Goal: Task Accomplishment & Management: Manage account settings

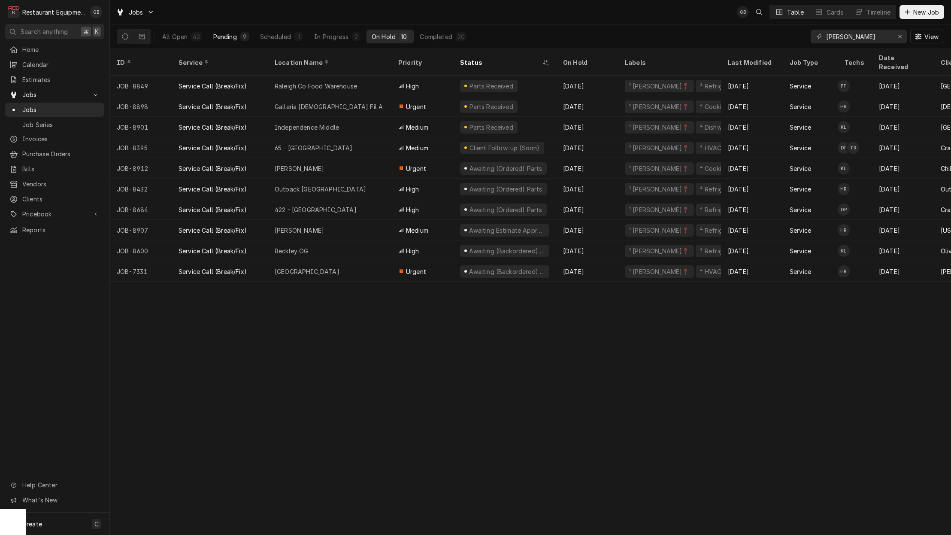
click at [241, 35] on div "9" at bounding box center [244, 36] width 9 height 9
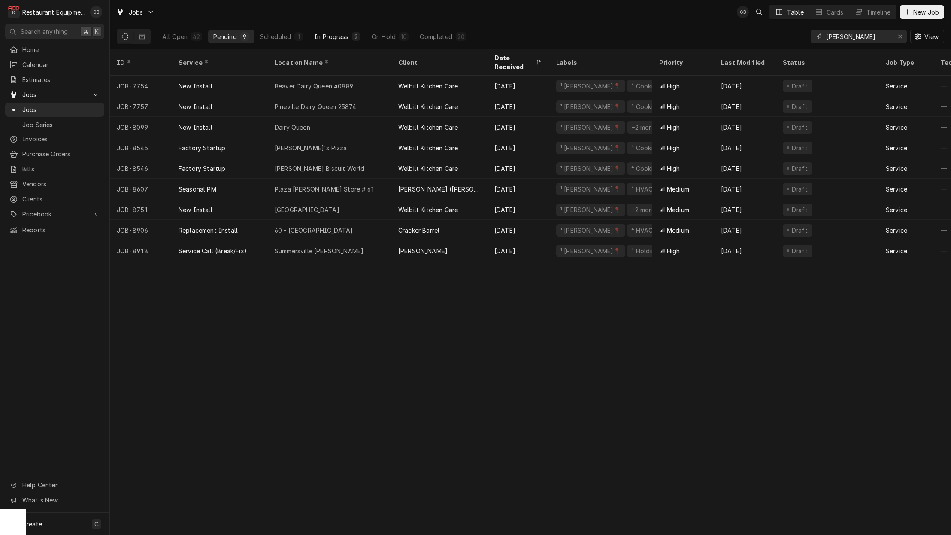
click at [337, 33] on div "In Progress" at bounding box center [331, 36] width 34 height 9
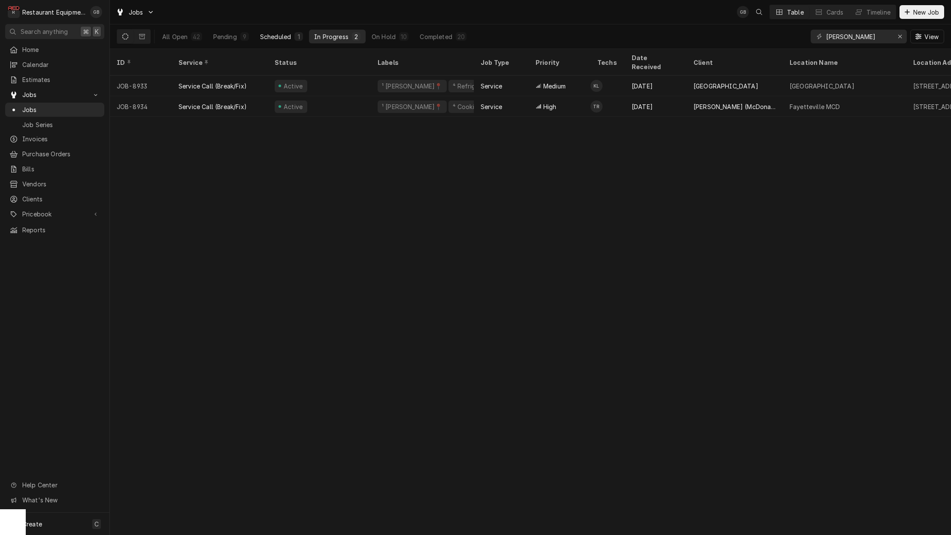
click at [291, 33] on button "Scheduled 1" at bounding box center [281, 37] width 53 height 14
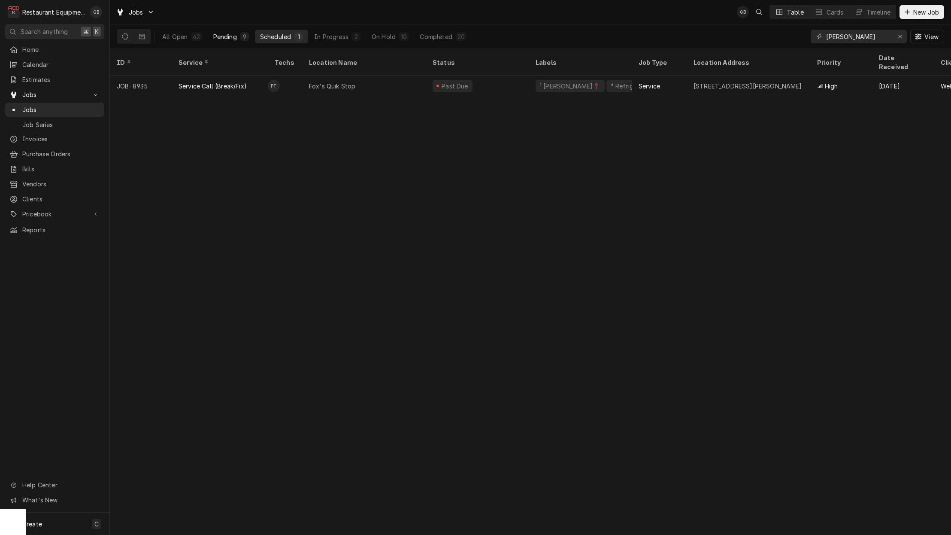
click at [223, 34] on div "Pending" at bounding box center [225, 36] width 24 height 9
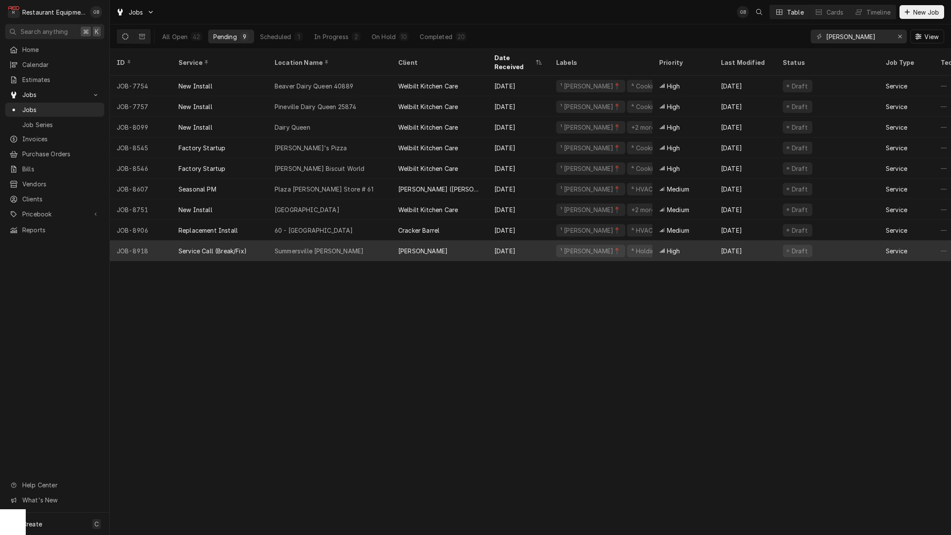
click at [322, 245] on div "Summersville Bob Evans" at bounding box center [330, 250] width 124 height 21
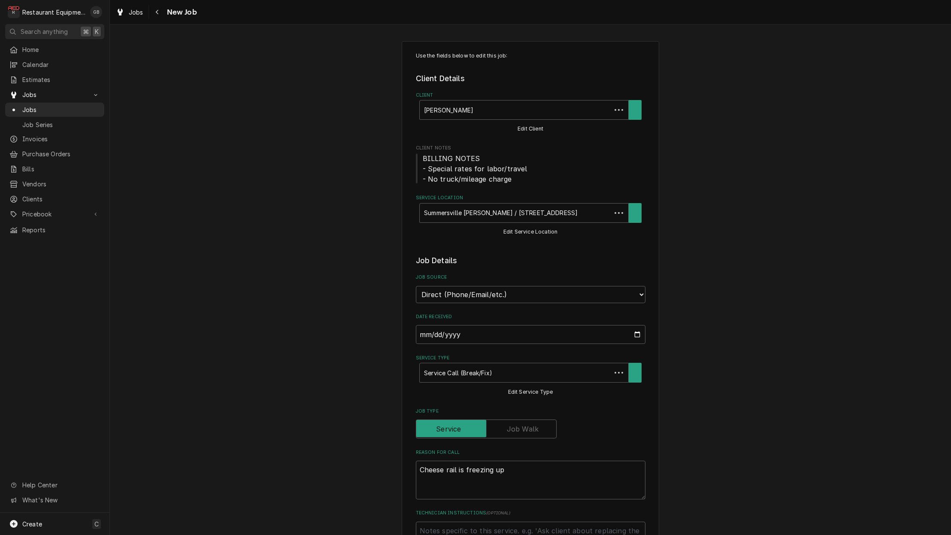
type textarea "x"
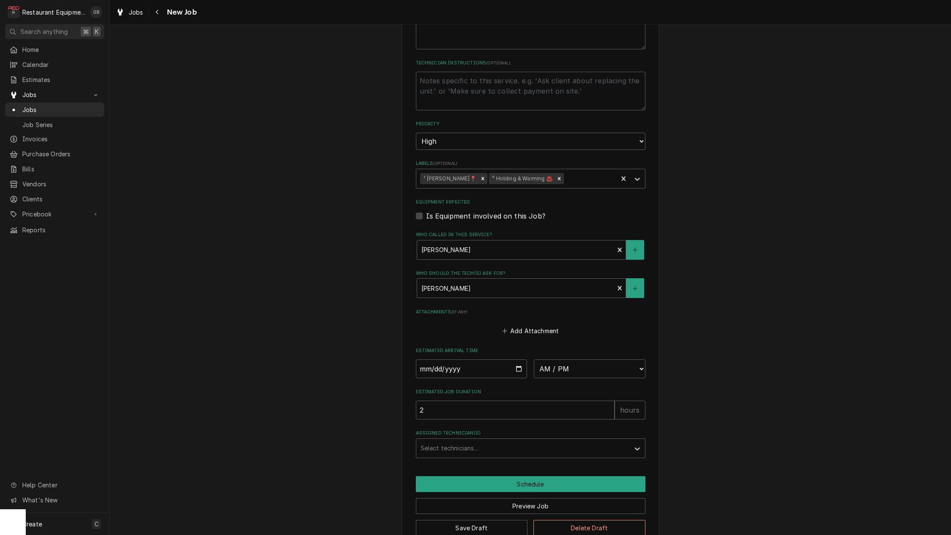
scroll to position [449, 0]
click at [435, 359] on input "Date" at bounding box center [472, 368] width 112 height 19
type input "2025-09-18"
type textarea "x"
select select "12:15:00"
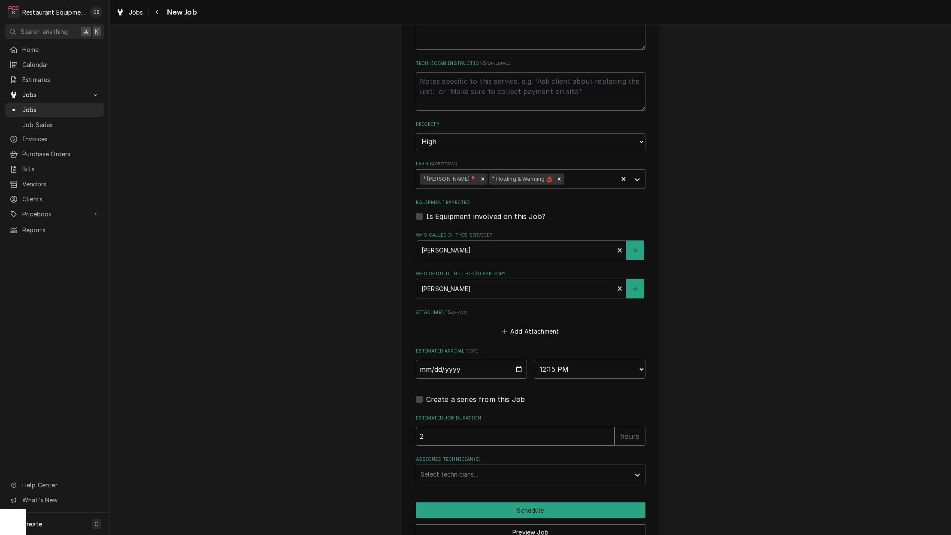
click at [574, 426] on input "2" at bounding box center [515, 435] width 199 height 19
click at [559, 466] on div "Assigned Technician(s)" at bounding box center [522, 473] width 205 height 15
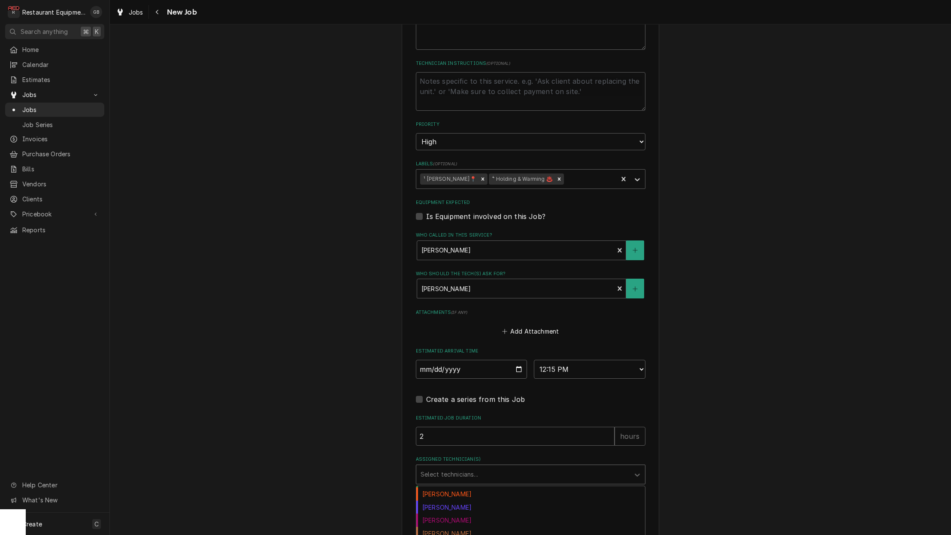
scroll to position [60, 0]
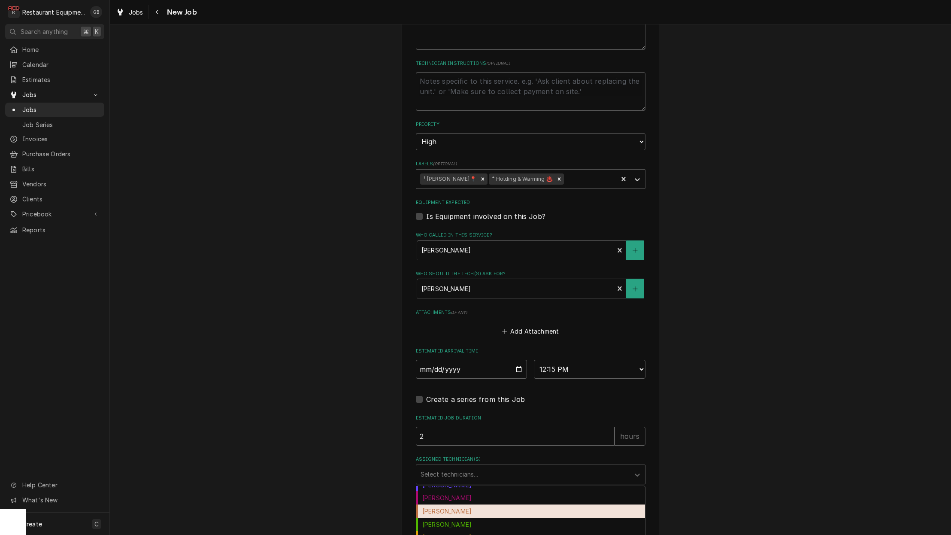
click at [468, 504] on div "Hunter Ralston" at bounding box center [530, 510] width 229 height 13
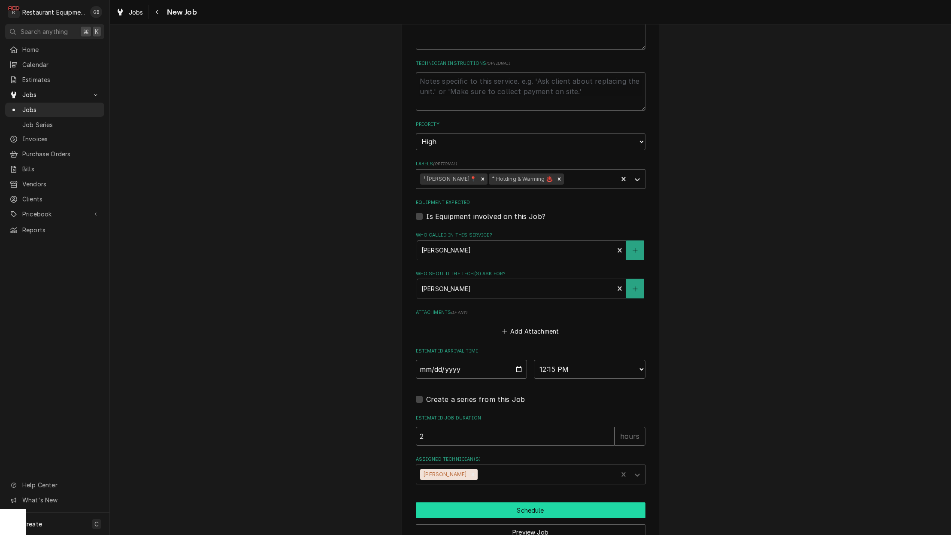
click at [473, 502] on button "Schedule" at bounding box center [531, 510] width 230 height 16
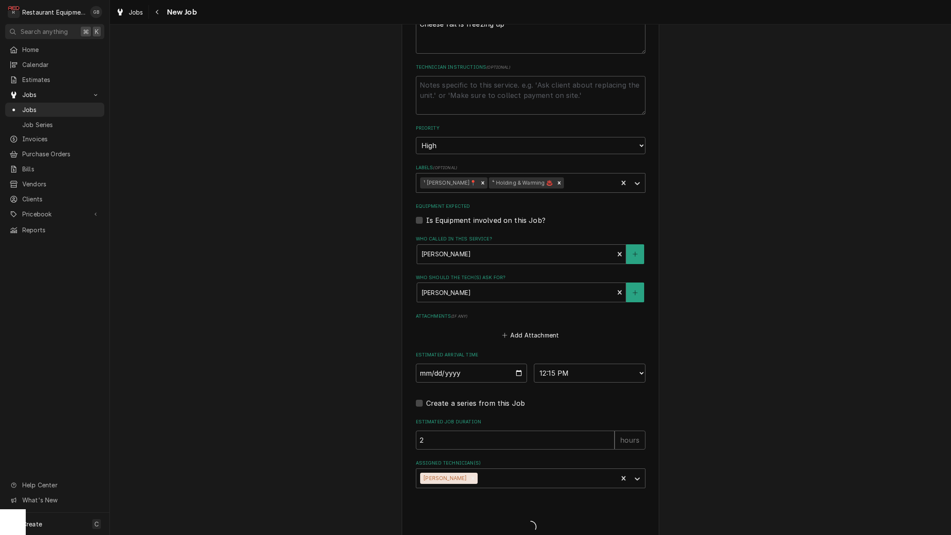
type textarea "x"
